Goal: Information Seeking & Learning: Find specific fact

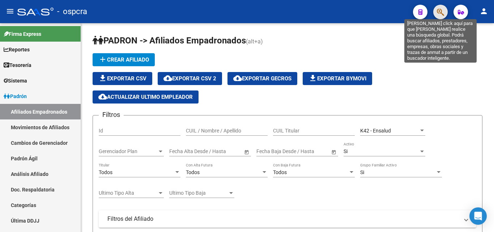
click at [444, 14] on icon "button" at bounding box center [440, 12] width 7 height 8
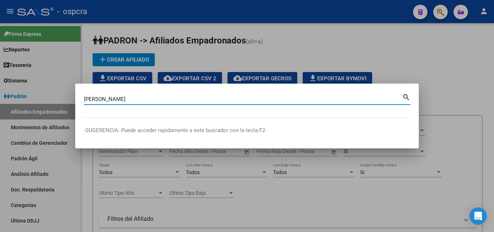
type input "[PERSON_NAME]"
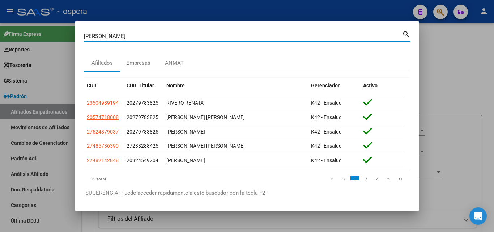
click at [486, 77] on div at bounding box center [247, 116] width 494 height 232
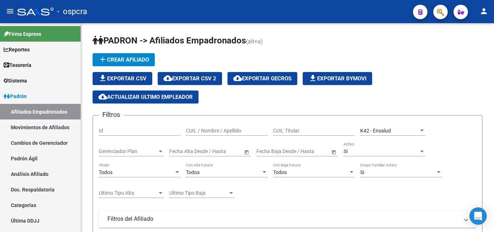
click at [440, 13] on icon "button" at bounding box center [440, 12] width 7 height 8
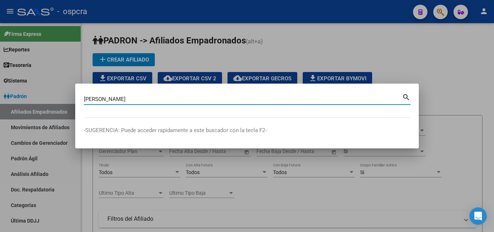
type input "[PERSON_NAME]"
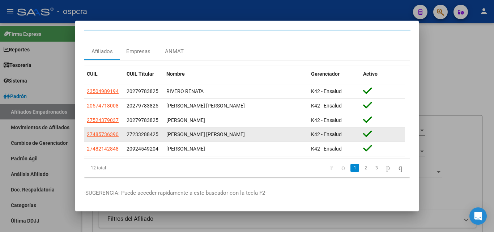
scroll to position [21, 0]
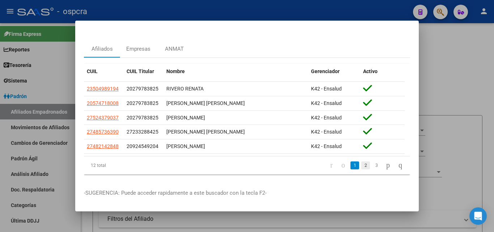
click at [361, 161] on link "2" at bounding box center [365, 165] width 9 height 8
click at [372, 162] on link "3" at bounding box center [376, 165] width 9 height 8
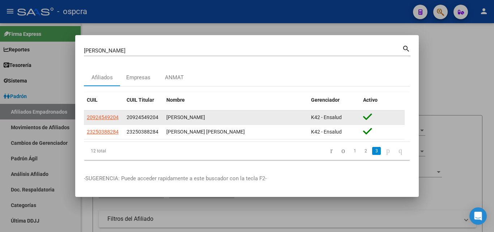
scroll to position [0, 0]
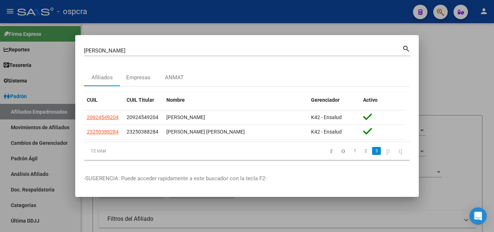
click at [361, 154] on link "2" at bounding box center [365, 151] width 9 height 8
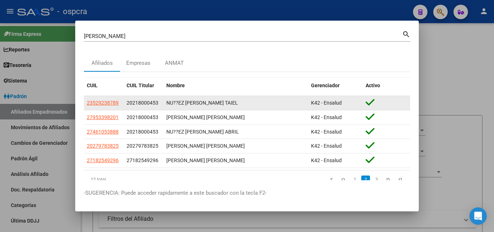
scroll to position [21, 0]
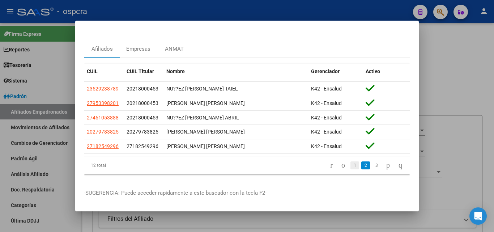
click at [351, 163] on link "1" at bounding box center [355, 165] width 9 height 8
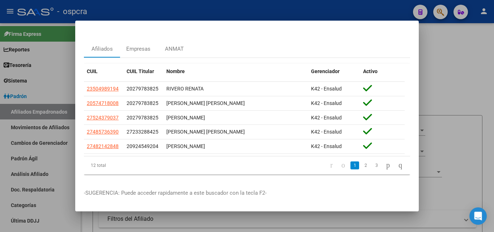
click at [469, 150] on div at bounding box center [247, 116] width 494 height 232
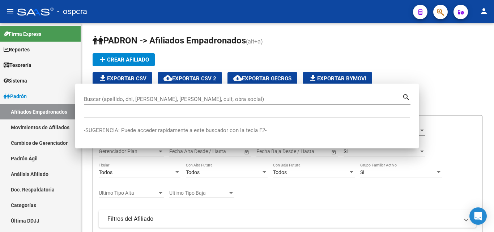
scroll to position [0, 0]
